Goal: Check status: Check status

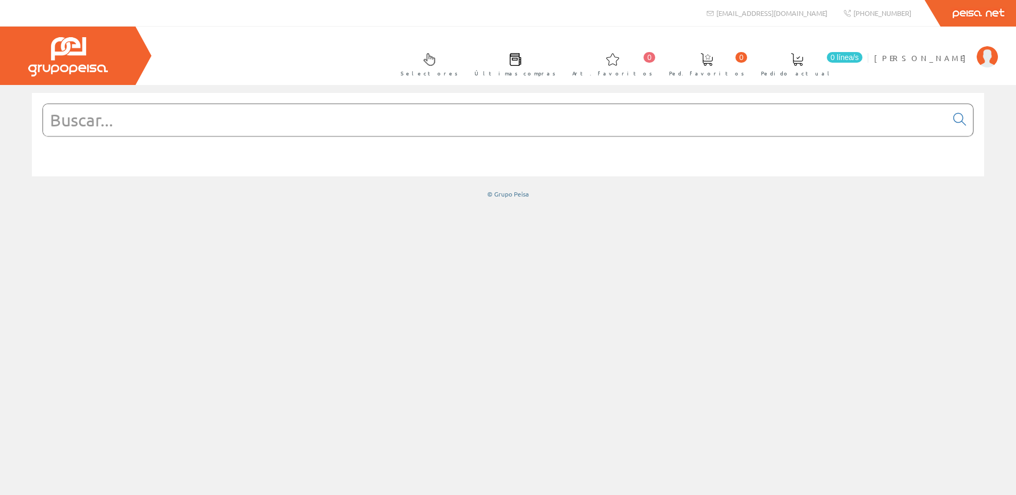
click at [900, 255] on div at bounding box center [508, 290] width 1016 height 410
click at [950, 45] on link "[PERSON_NAME]" at bounding box center [936, 49] width 124 height 10
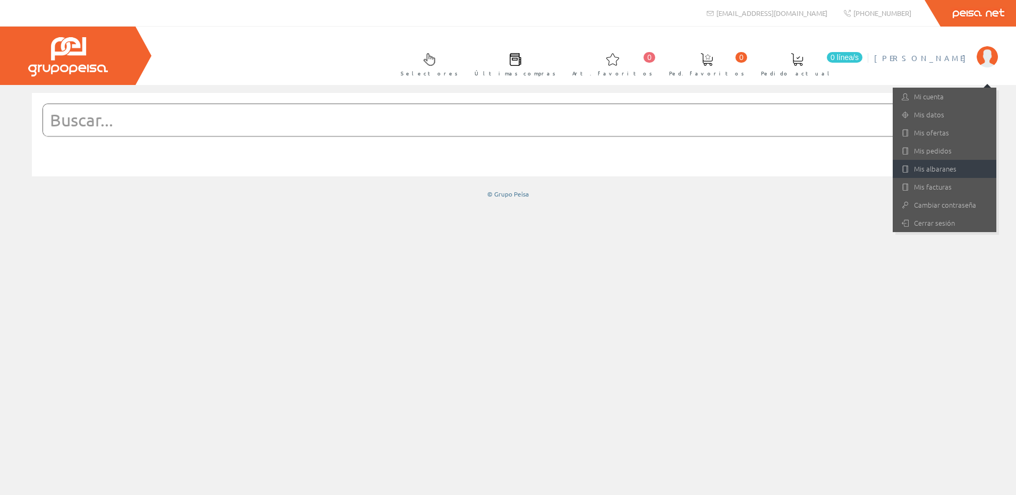
click at [929, 175] on link "Mis albaranes" at bounding box center [945, 169] width 104 height 18
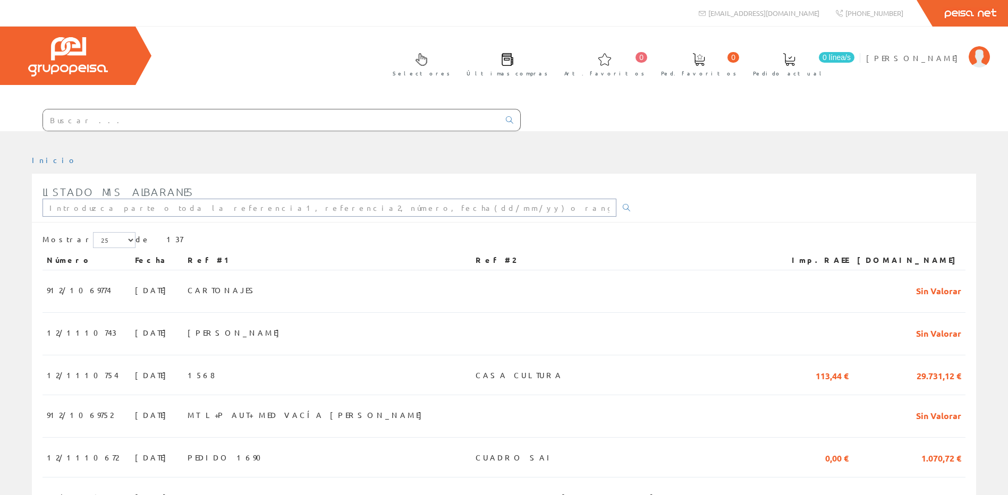
drag, startPoint x: 127, startPoint y: 206, endPoint x: 523, endPoint y: 212, distance: 396.6
click at [127, 206] on input "text" at bounding box center [330, 208] width 574 height 18
type input "12/1110461"
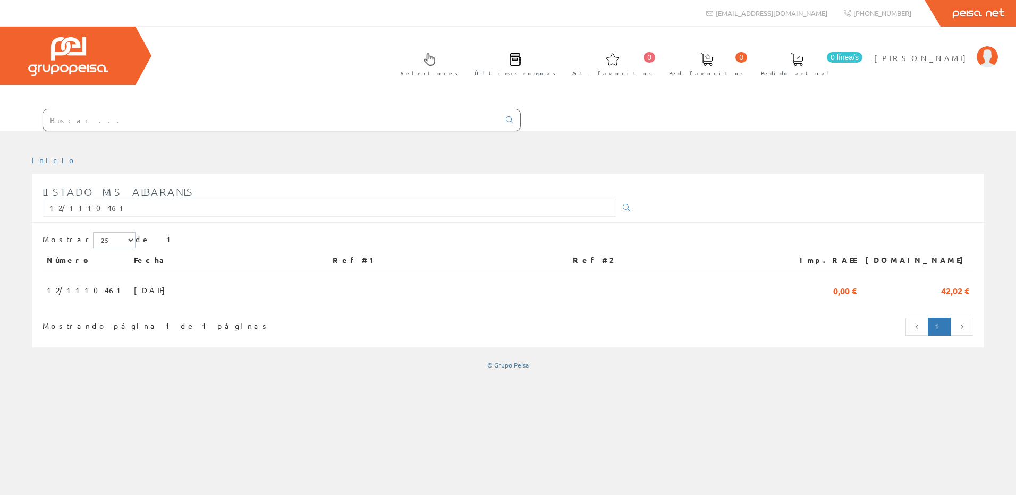
click at [773, 268] on th "Ref #2" at bounding box center [675, 260] width 213 height 19
click at [770, 283] on td at bounding box center [675, 289] width 213 height 36
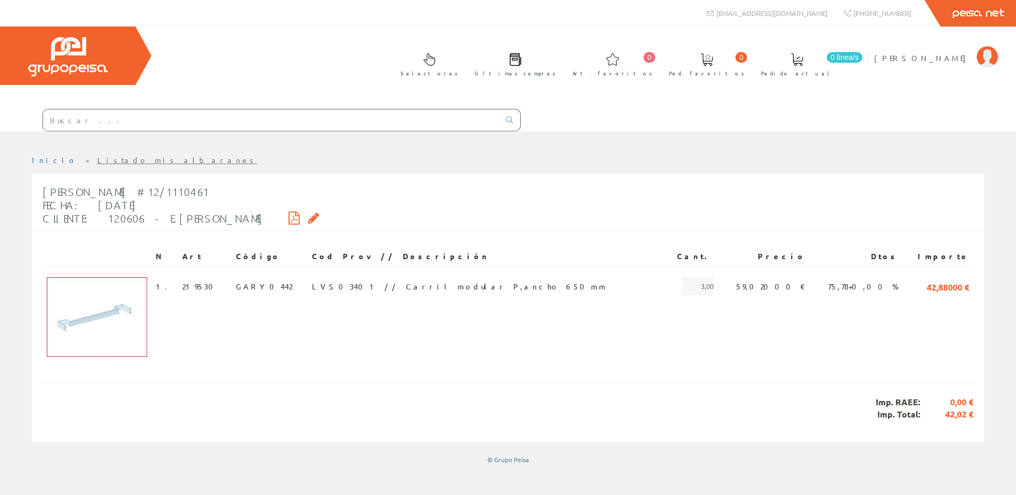
click at [234, 222] on div "Albarán #12/1110461 Fecha: 30/09/2025 Cliente: 120606 - E.JOSMAN S.L" at bounding box center [181, 205] width 277 height 50
click at [289, 219] on icon at bounding box center [294, 217] width 11 height 7
